Goal: Task Accomplishment & Management: Manage account settings

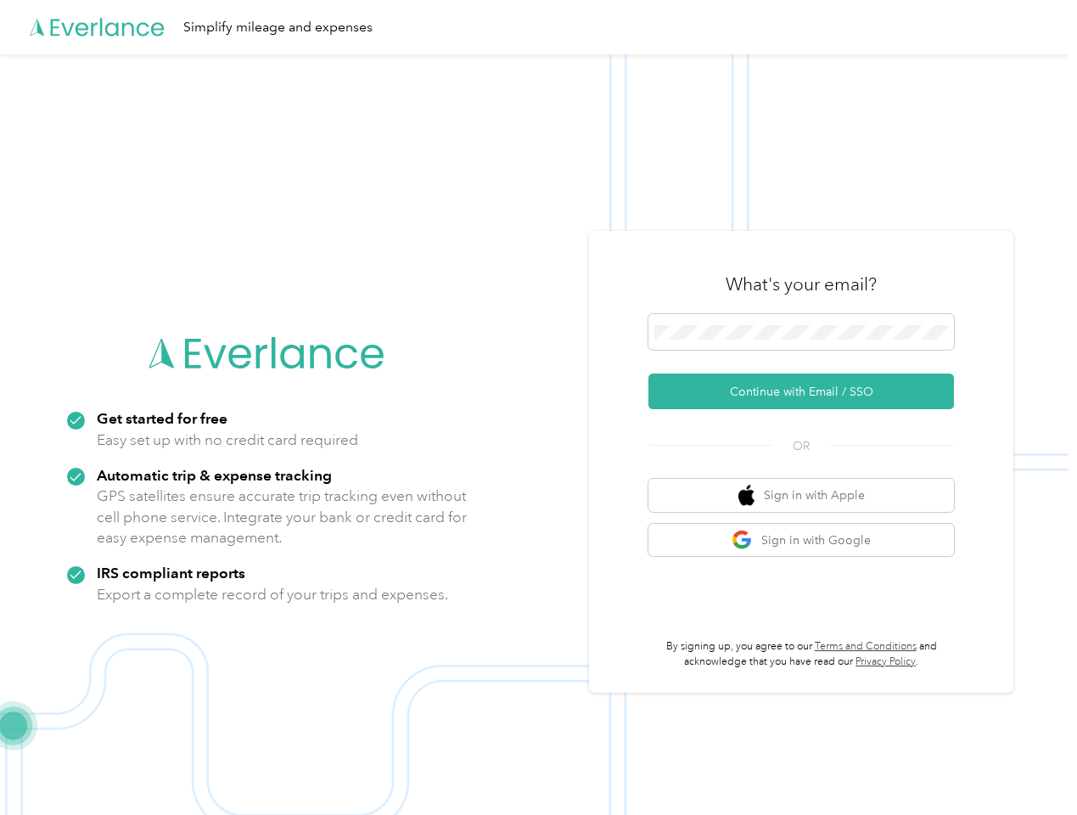
click at [538, 407] on img at bounding box center [534, 461] width 1068 height 815
click at [538, 27] on div "Simplify mileage and expenses" at bounding box center [534, 27] width 1068 height 54
click at [808, 391] on button "Continue with Email / SSO" at bounding box center [800, 391] width 305 height 36
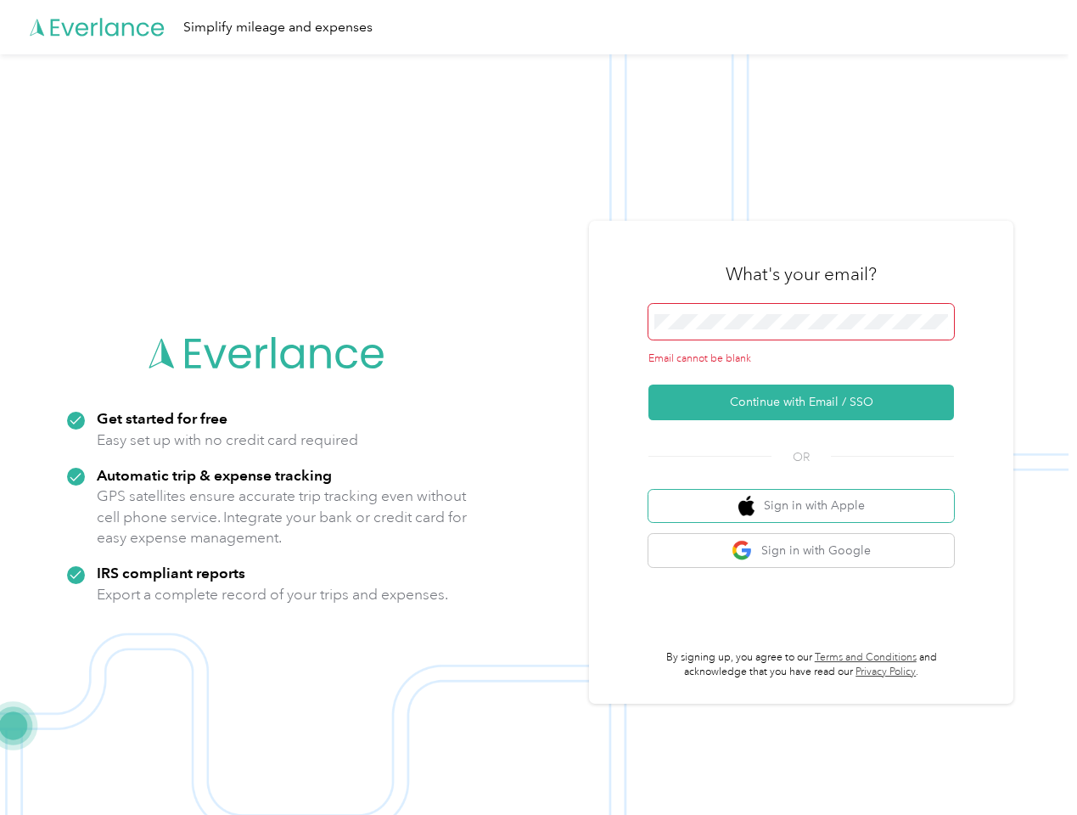
click at [808, 495] on button "Sign in with Apple" at bounding box center [800, 506] width 305 height 33
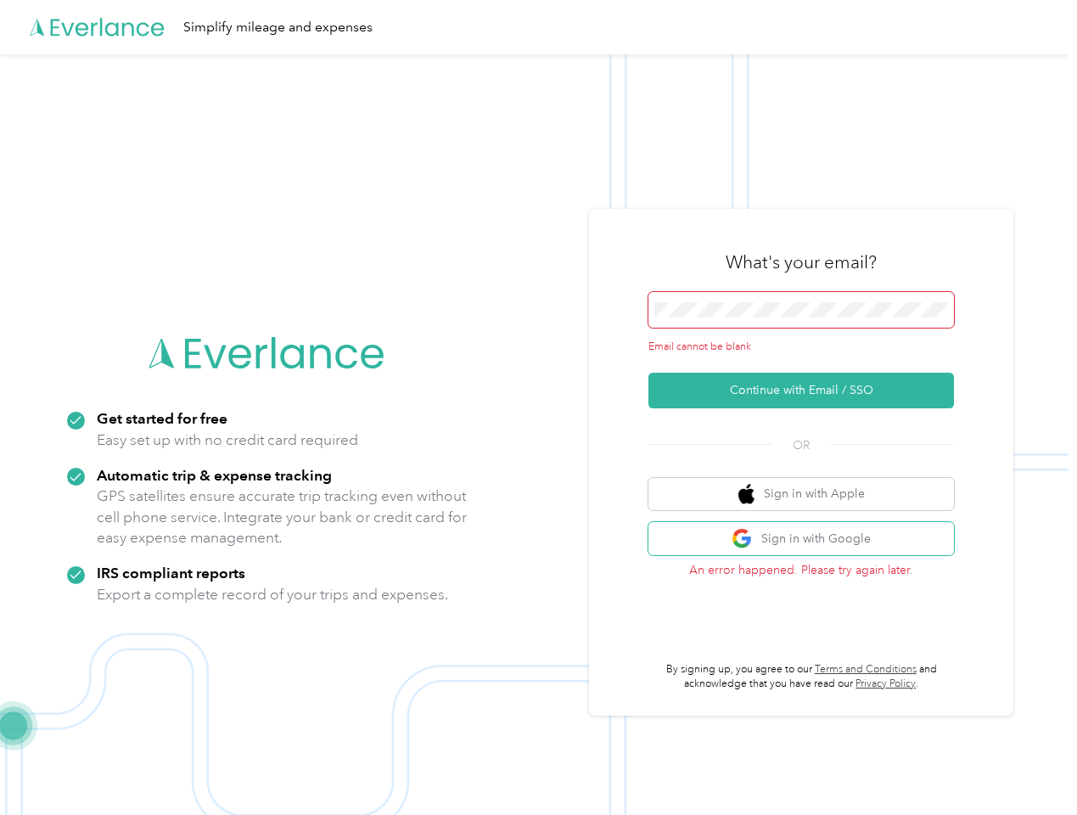
click at [808, 540] on button "Sign in with Google" at bounding box center [800, 538] width 305 height 33
